Goal: Transaction & Acquisition: Book appointment/travel/reservation

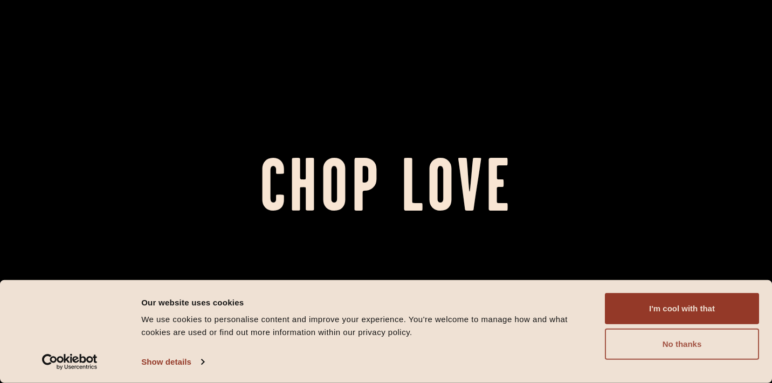
click at [628, 348] on button "No thanks" at bounding box center [682, 344] width 154 height 31
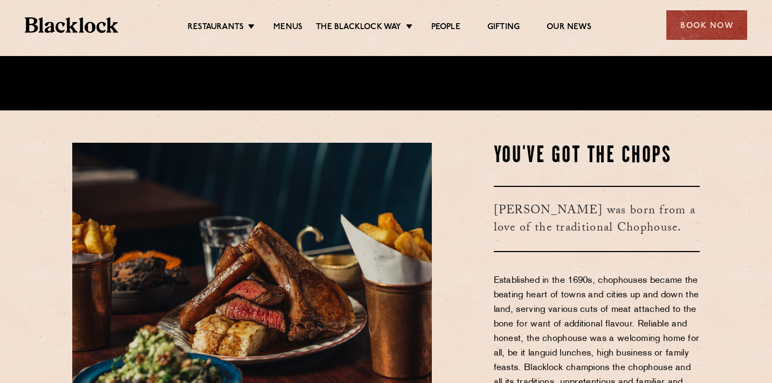
scroll to position [273, 0]
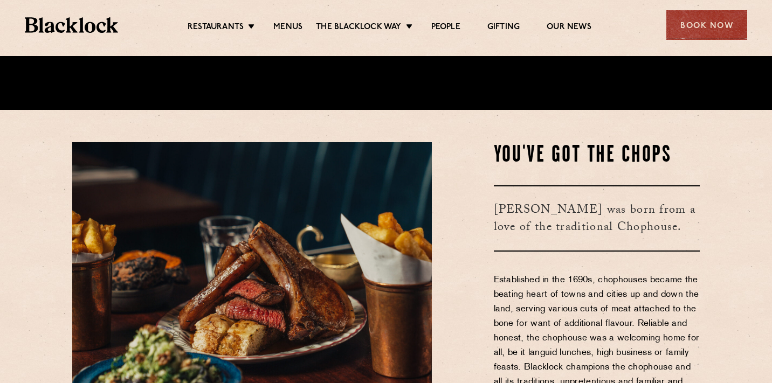
click at [289, 21] on ul "Restaurants Soho City Shoreditch Covent Garden Canary Wharf Manchester Birmingh…" at bounding box center [389, 25] width 543 height 17
click at [282, 24] on link "Menus" at bounding box center [287, 28] width 29 height 12
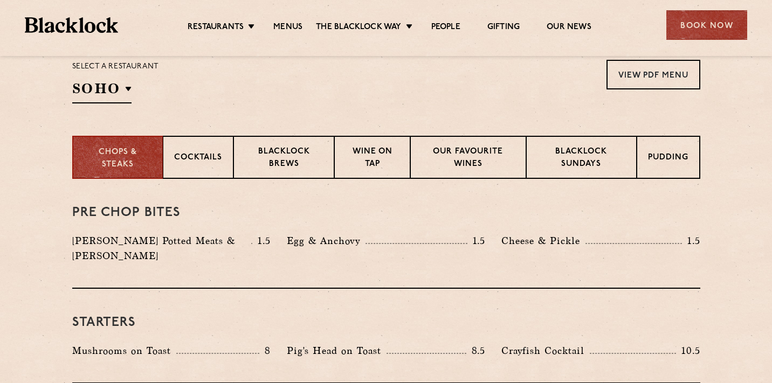
scroll to position [377, 0]
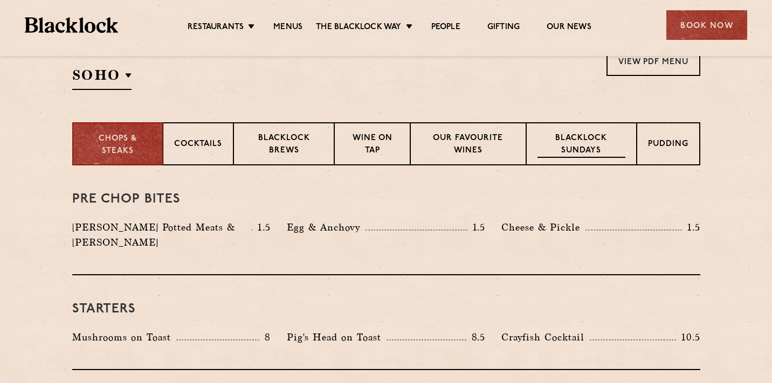
click at [592, 136] on p "Blacklock Sundays" at bounding box center [581, 145] width 87 height 25
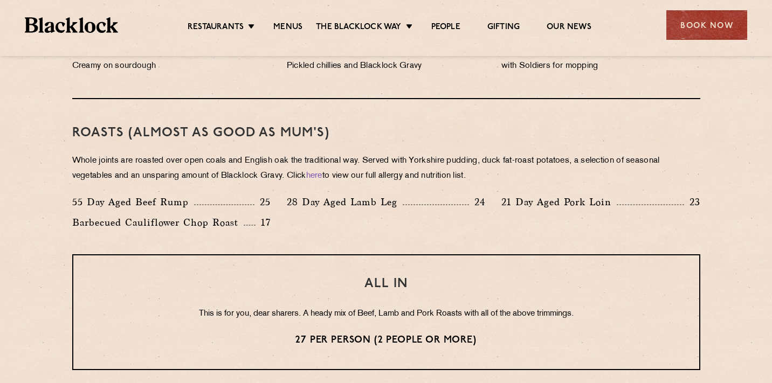
scroll to position [761, 0]
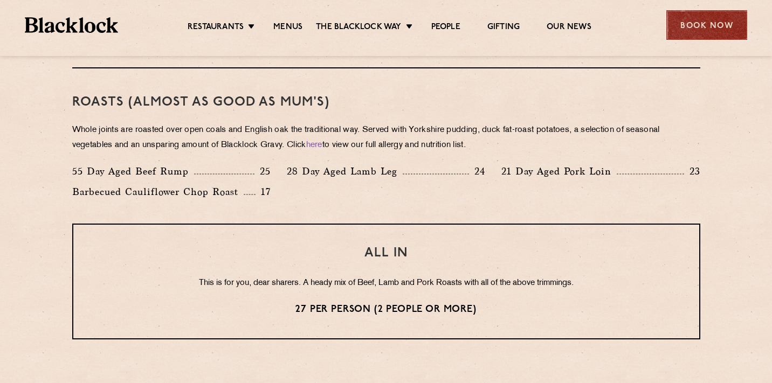
click at [709, 24] on div "Book Now" at bounding box center [707, 25] width 81 height 30
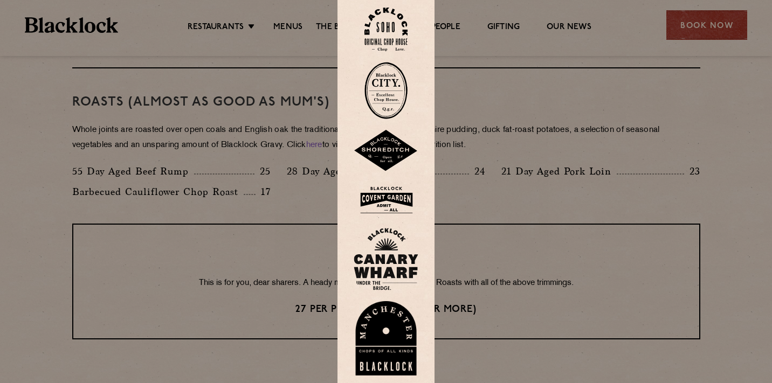
click at [401, 253] on img at bounding box center [386, 259] width 65 height 63
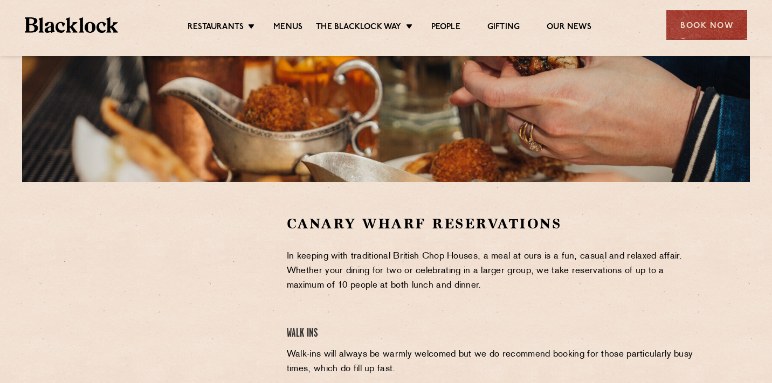
scroll to position [182, 0]
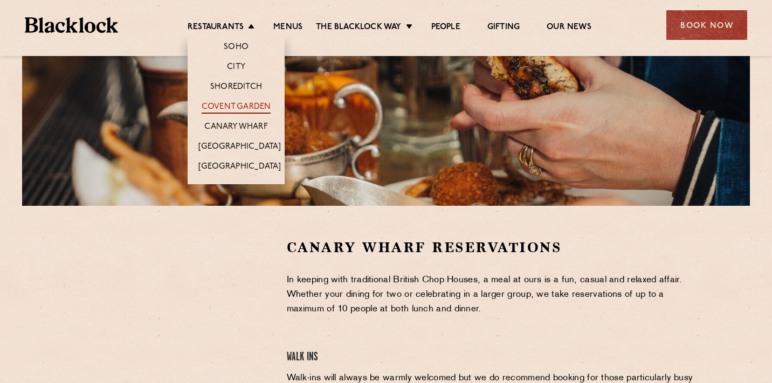
click at [230, 105] on link "Covent Garden" at bounding box center [237, 108] width 70 height 12
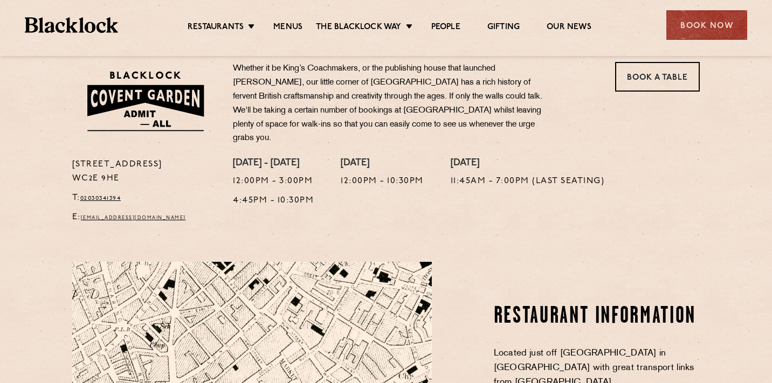
scroll to position [360, 0]
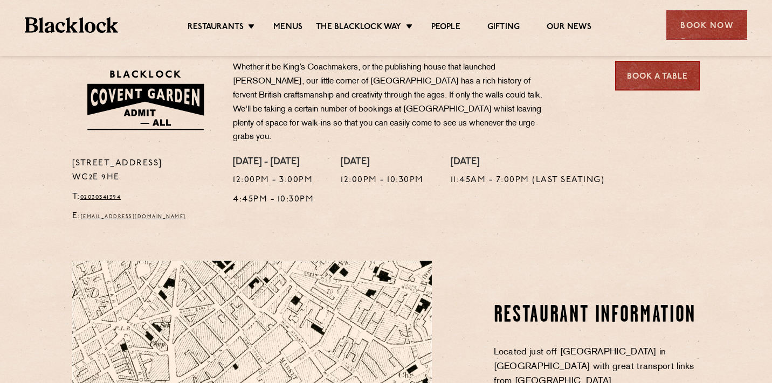
click at [657, 78] on link "Book a Table" at bounding box center [657, 76] width 85 height 30
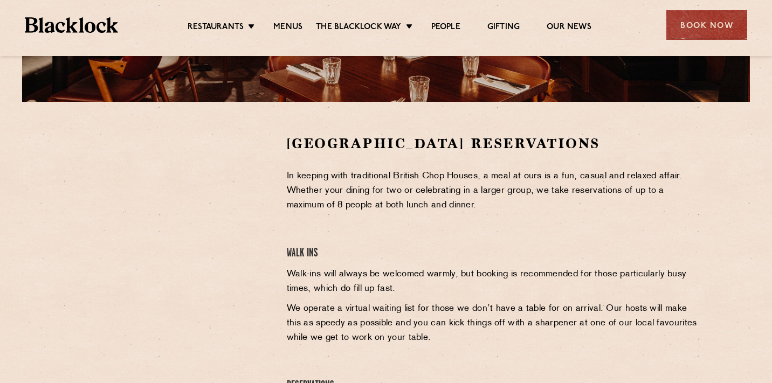
scroll to position [289, 0]
